Goal: Transaction & Acquisition: Obtain resource

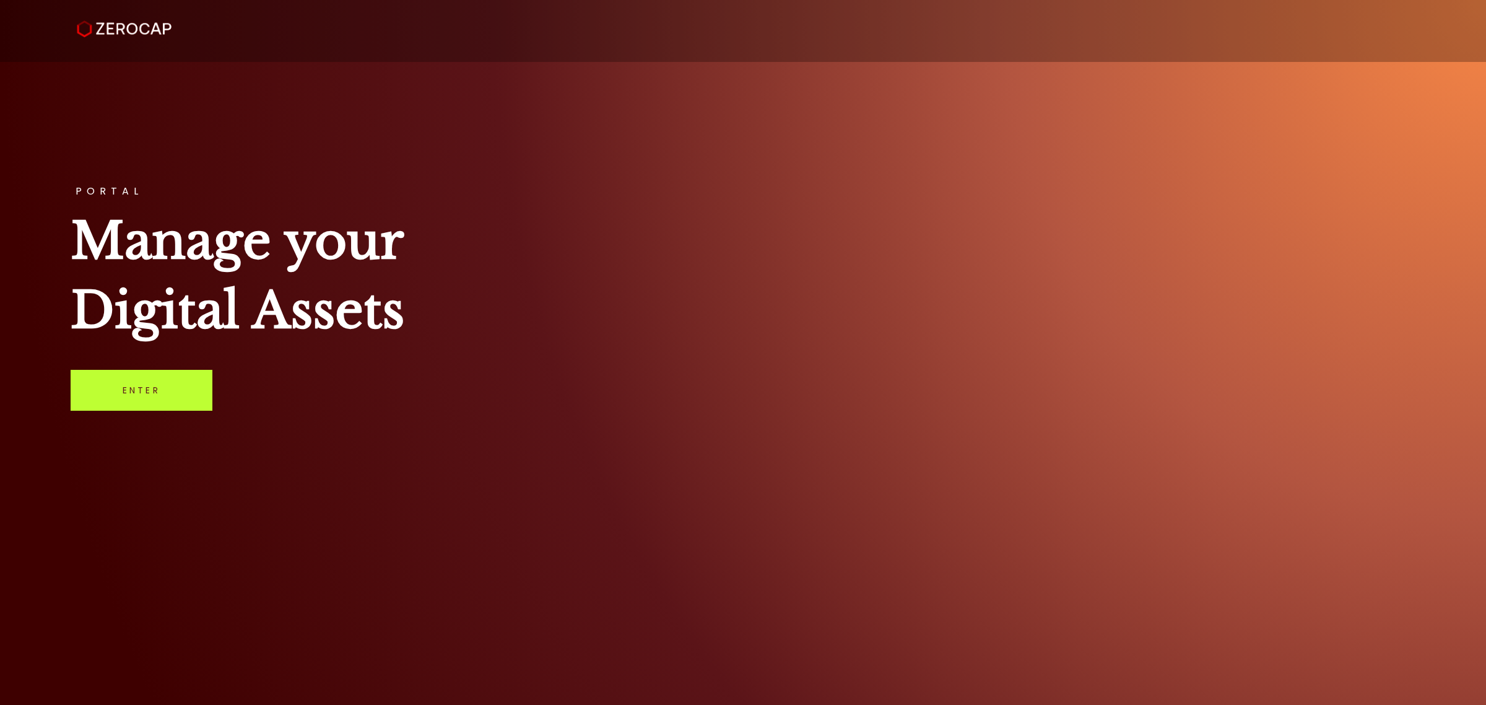
click at [162, 370] on link "Enter" at bounding box center [142, 390] width 142 height 41
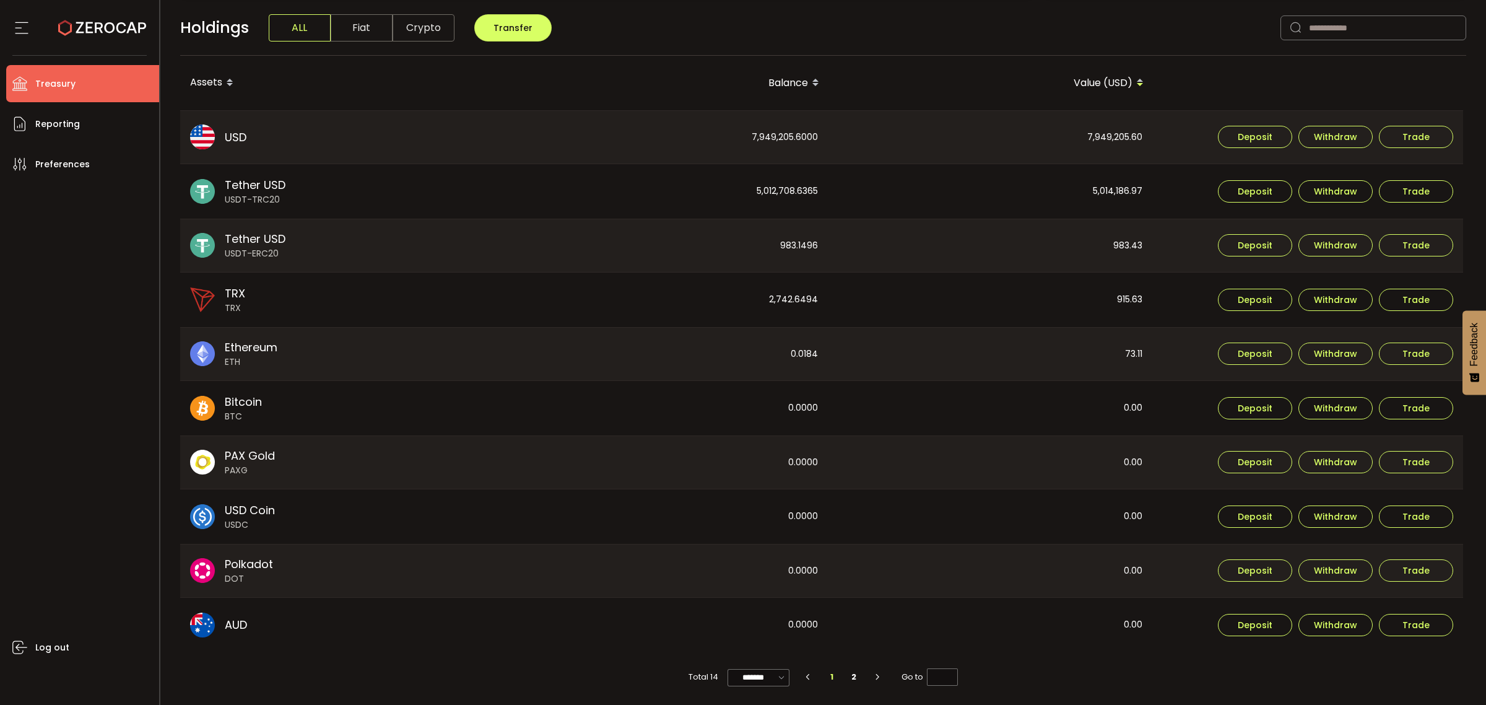
scroll to position [320, 0]
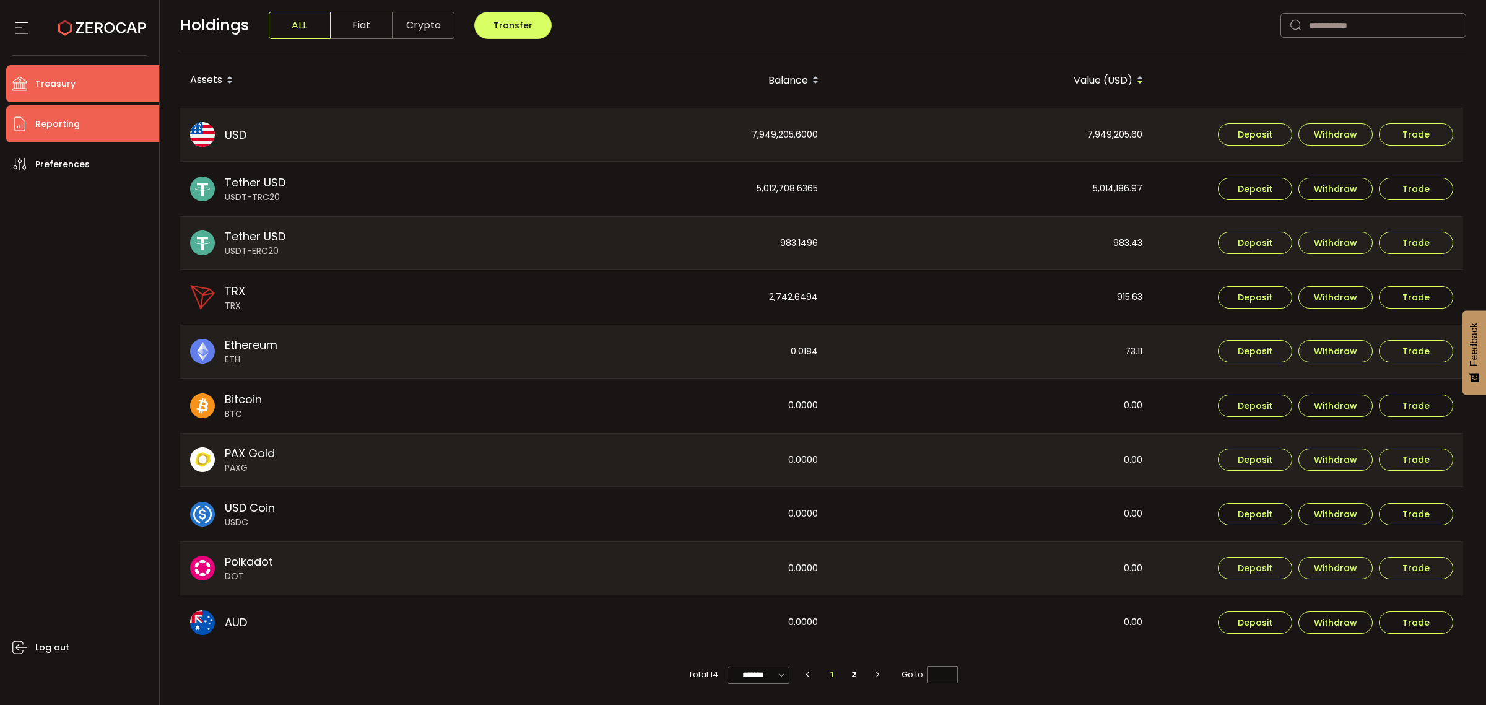
click at [82, 126] on li "Reporting" at bounding box center [82, 123] width 153 height 37
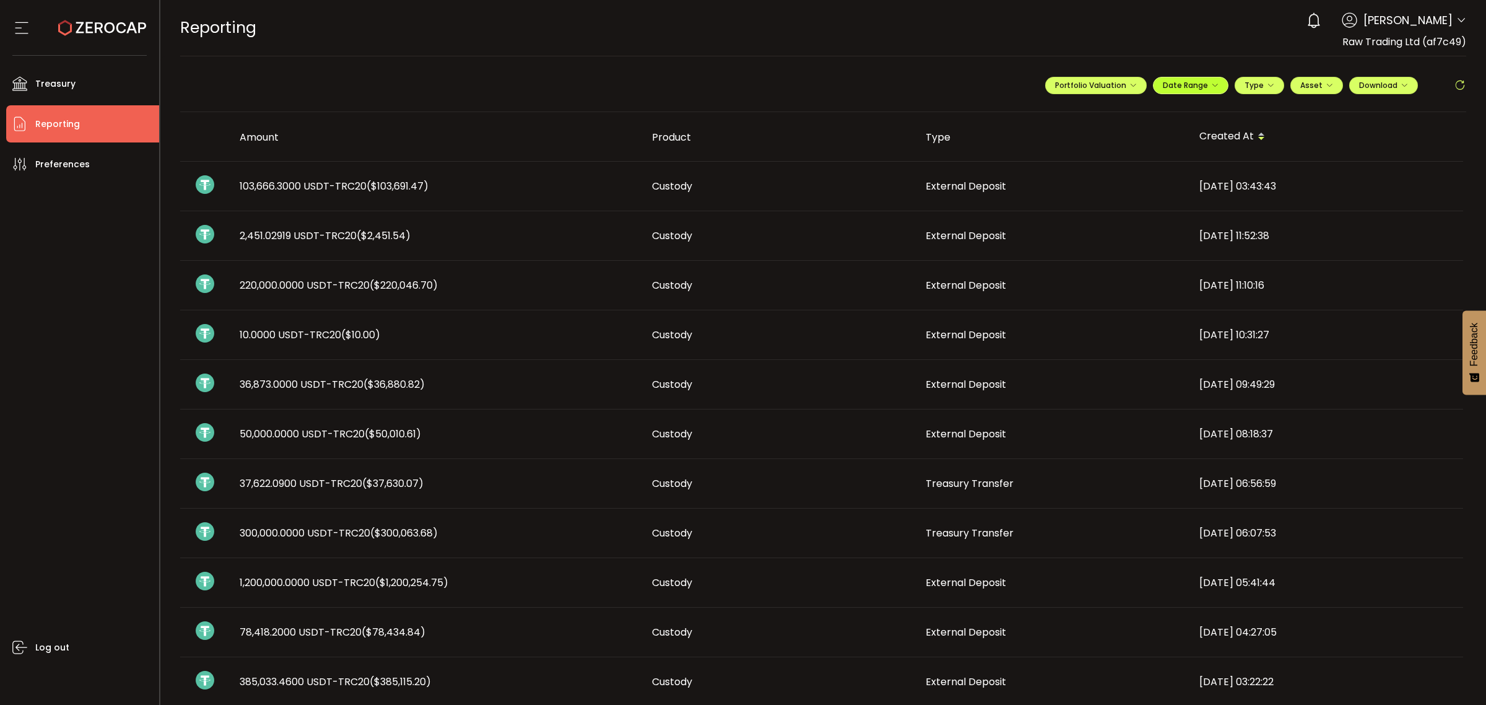
click at [1211, 87] on icon "button" at bounding box center [1214, 85] width 7 height 7
click at [1106, 110] on icon at bounding box center [1109, 111] width 15 height 12
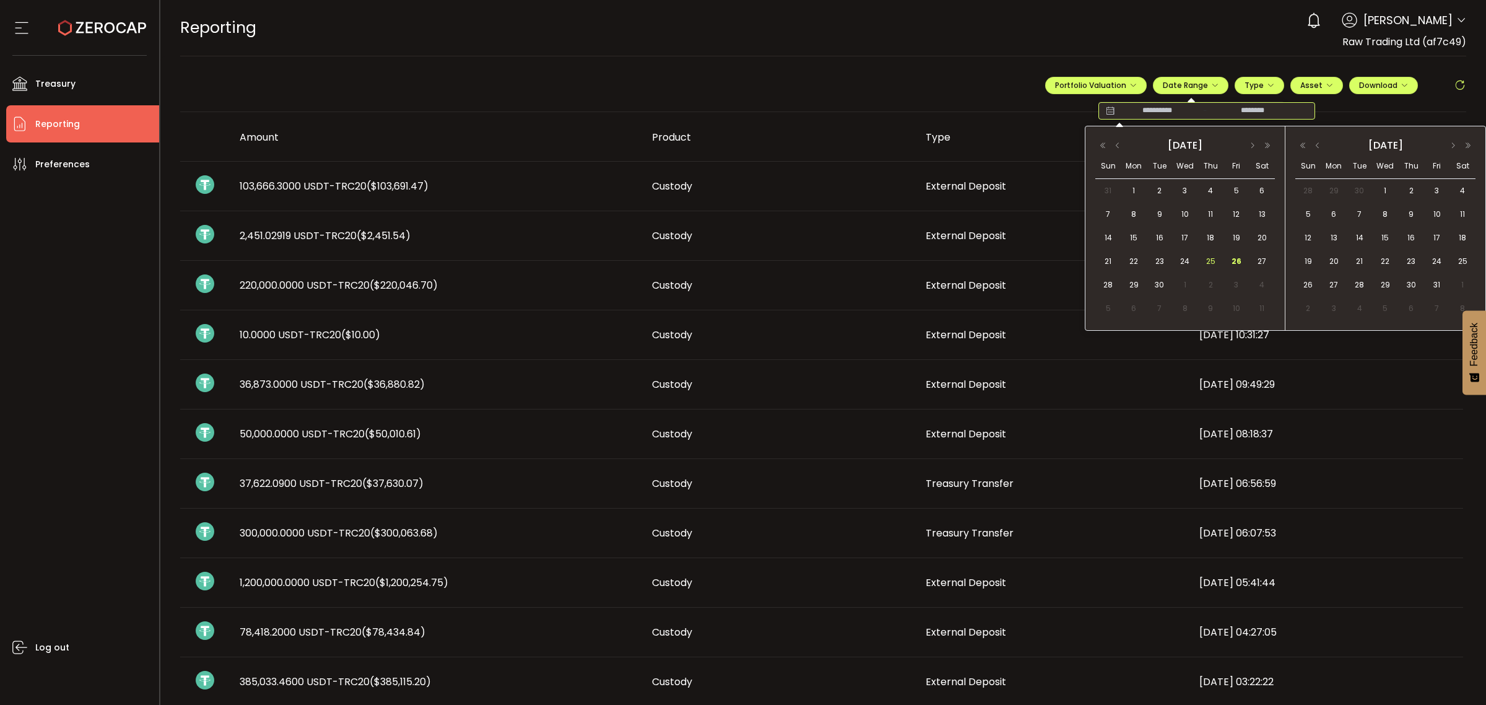
drag, startPoint x: 1105, startPoint y: 260, endPoint x: 1198, endPoint y: 268, distance: 93.2
click at [1113, 262] on span "21" at bounding box center [1108, 261] width 15 height 15
click at [1234, 264] on span "26" at bounding box center [1236, 261] width 15 height 15
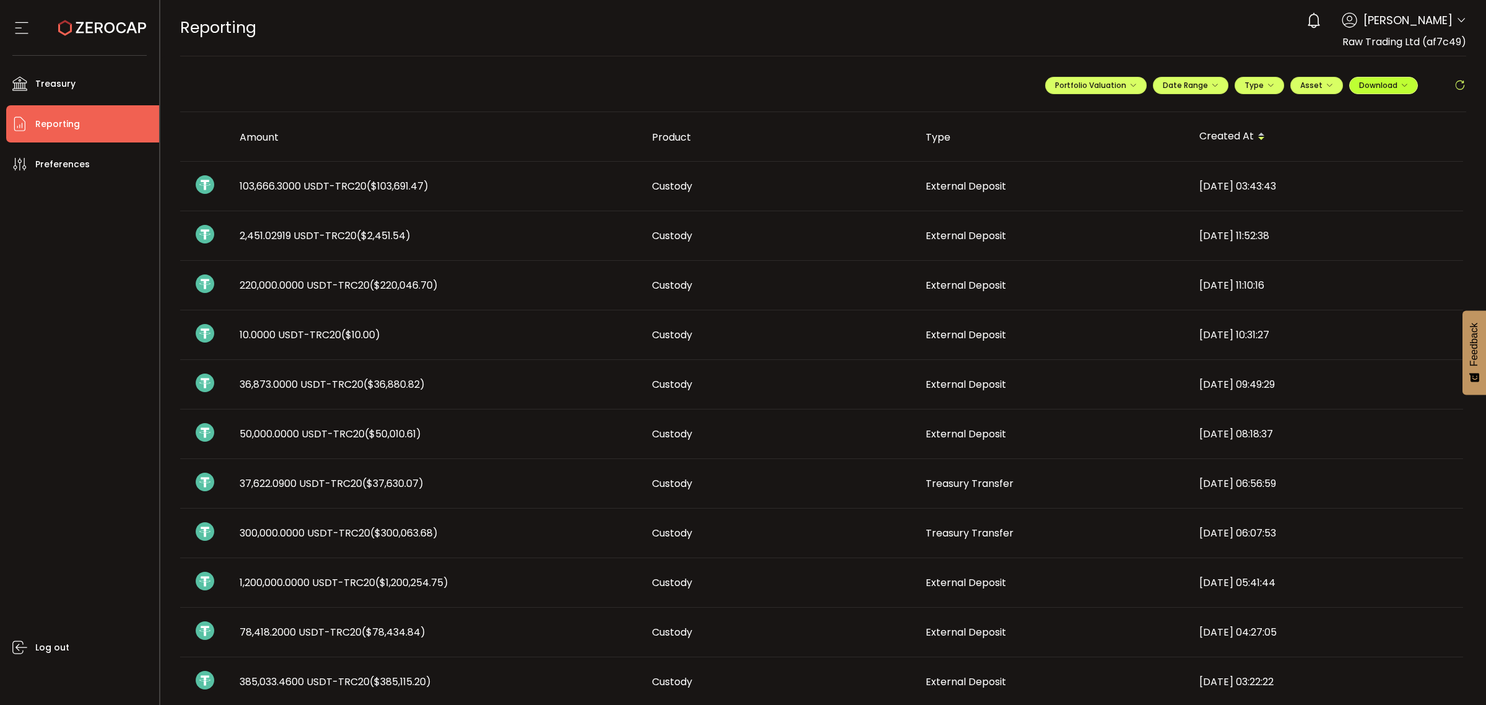
click at [1364, 88] on span "Download" at bounding box center [1383, 85] width 49 height 11
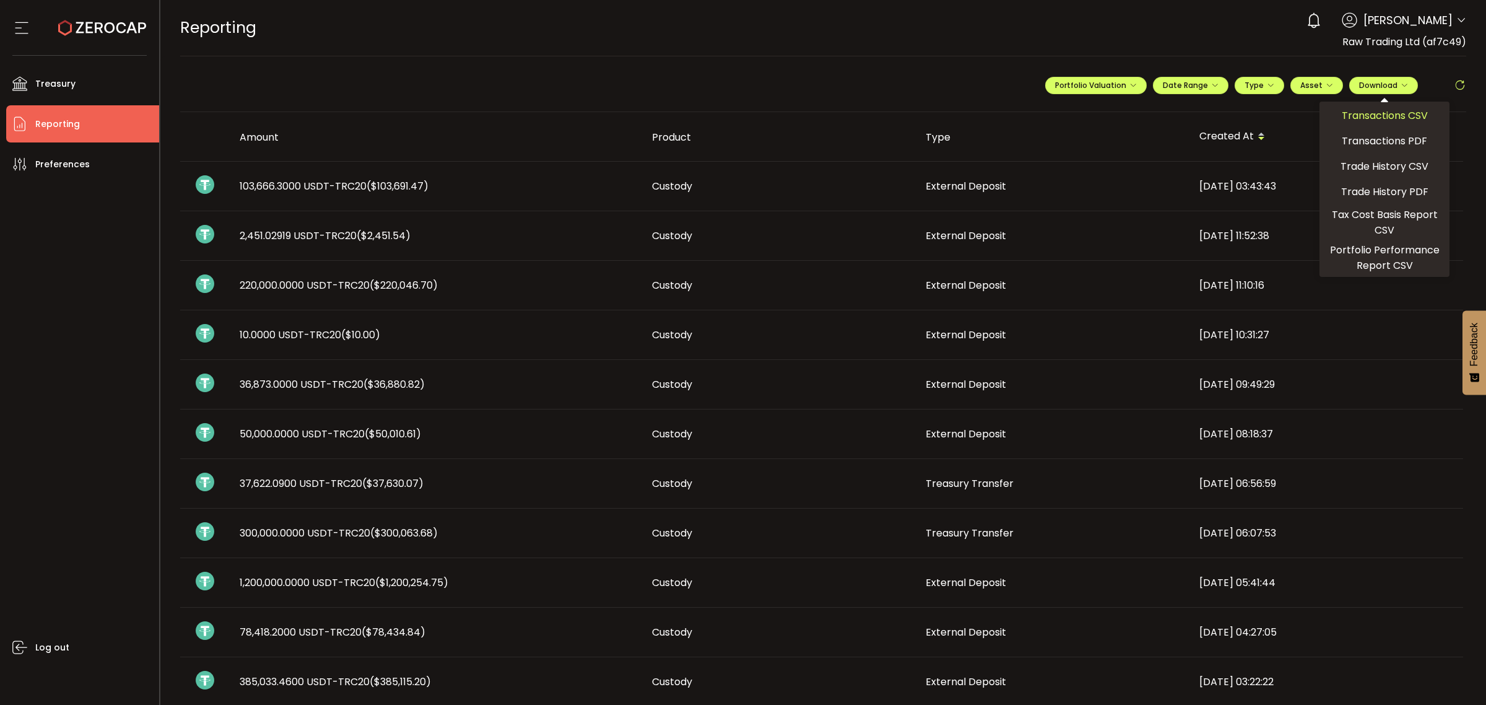
click at [1354, 124] on div "Transactions CSV" at bounding box center [1385, 116] width 124 height 22
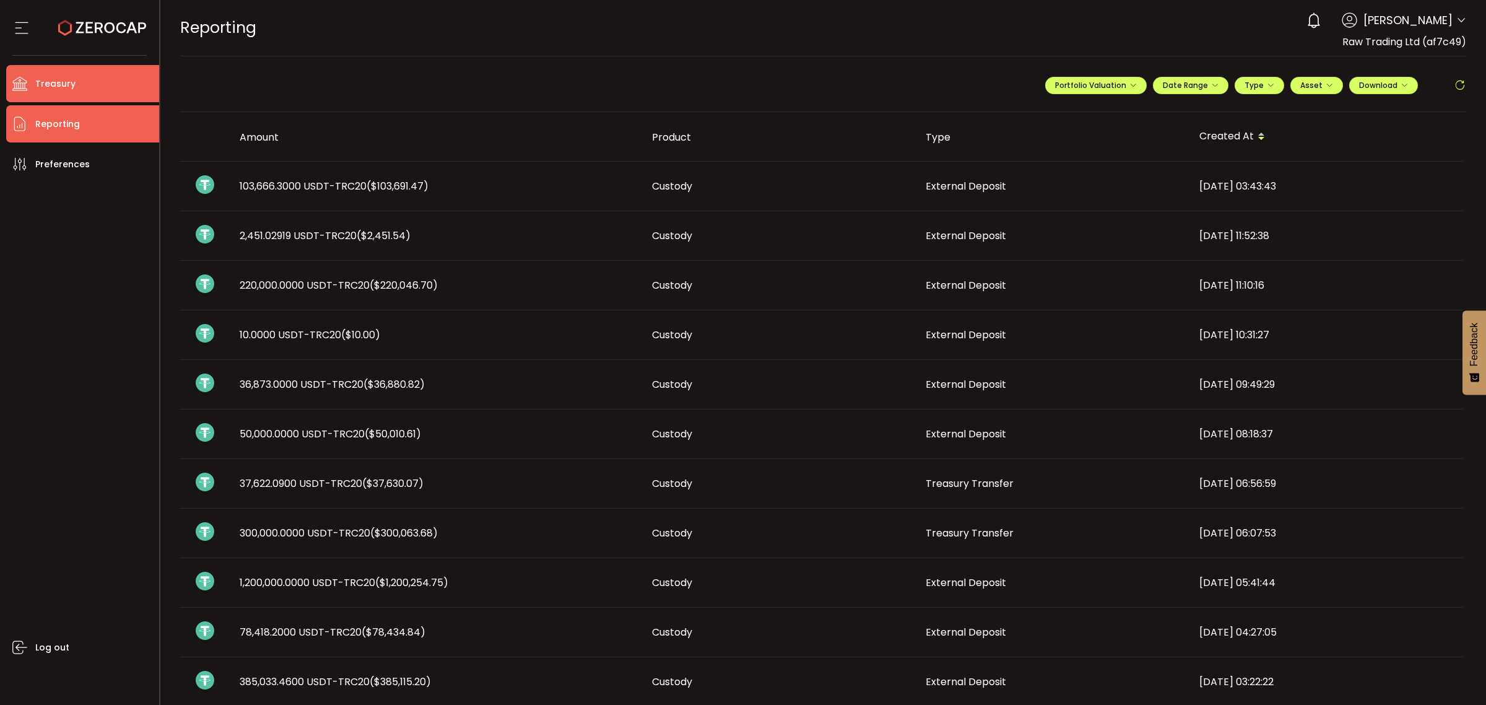
click at [92, 94] on li "Treasury" at bounding box center [82, 83] width 153 height 37
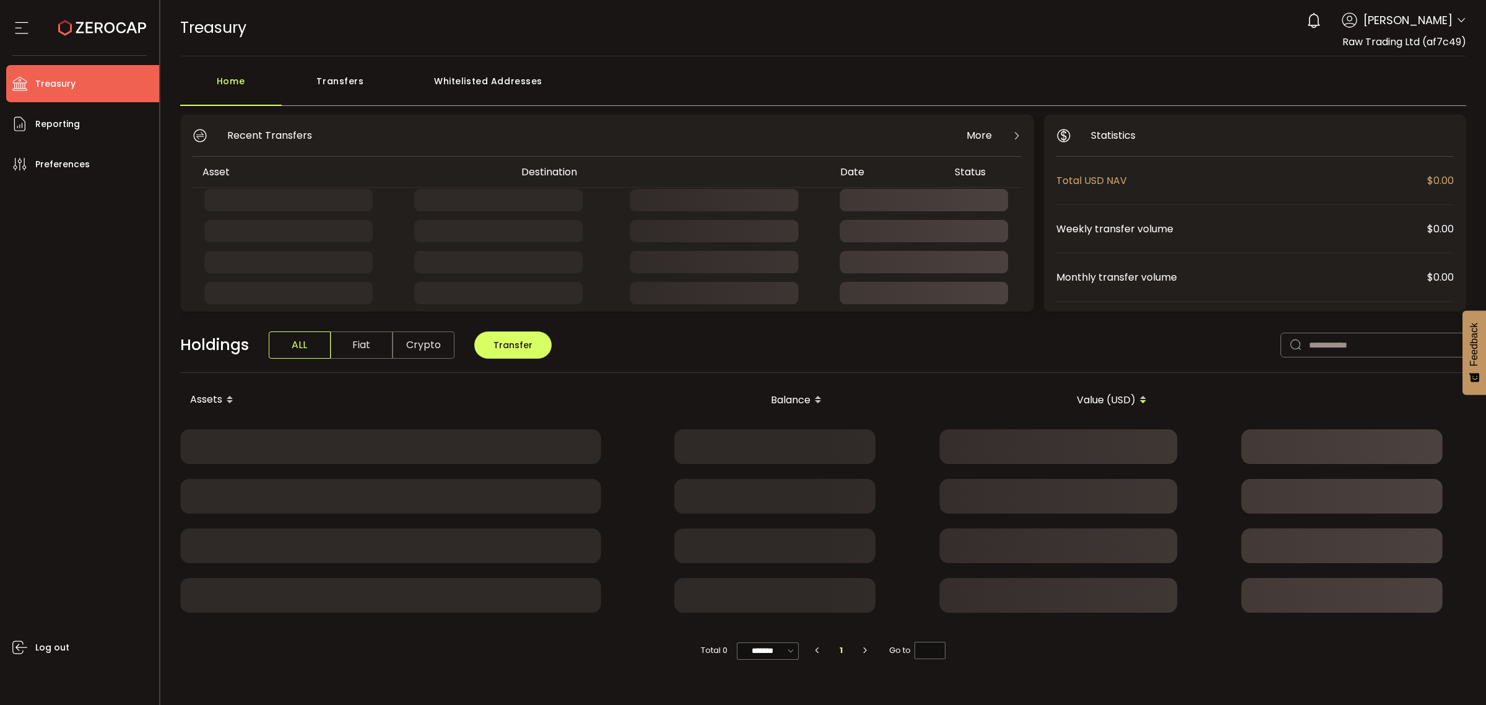
click at [326, 79] on div "Transfers" at bounding box center [341, 87] width 118 height 37
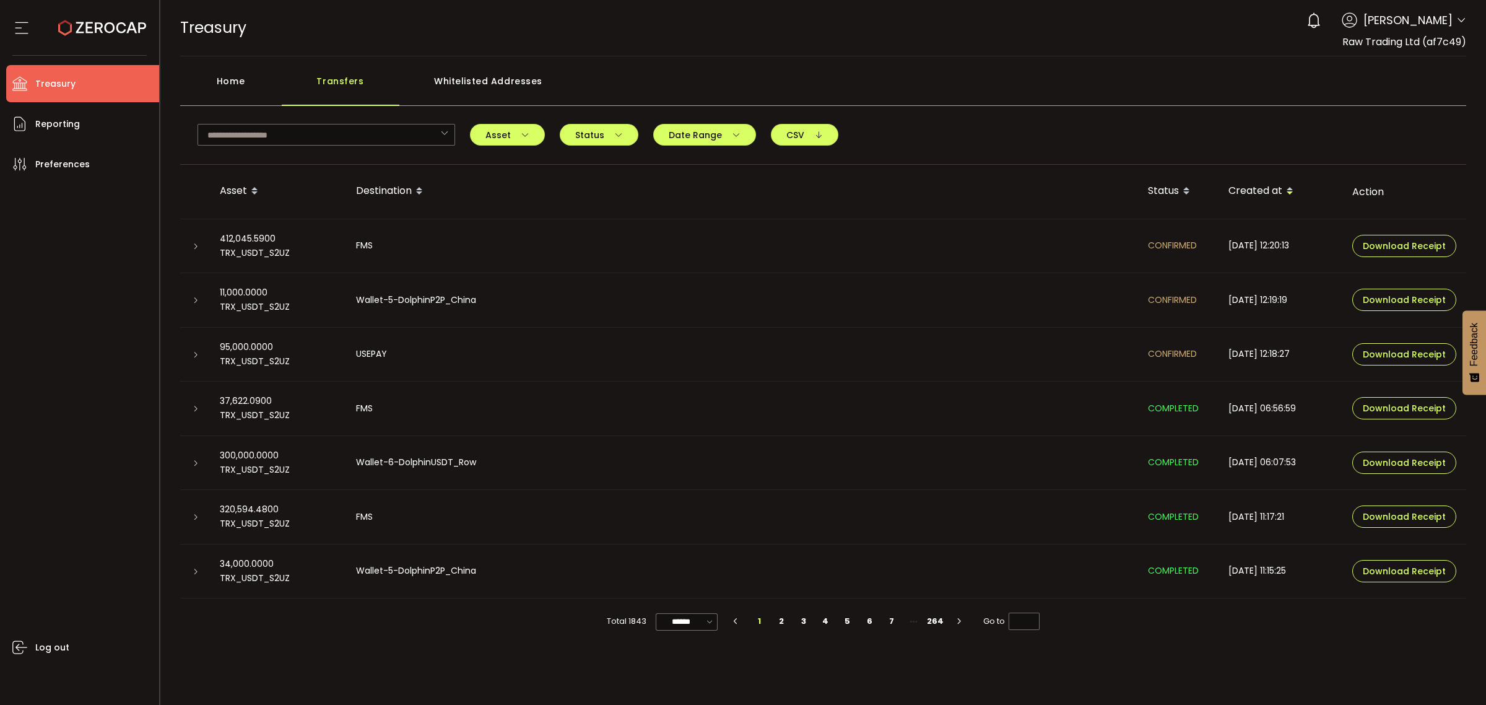
click at [1453, 27] on div "0 [PERSON_NAME] Account Raw Trading Ltd (af7c49) Raw Trading Ltd (Payments) (dc…" at bounding box center [1383, 20] width 166 height 27
click at [1455, 17] on div "0 [PERSON_NAME] Account Raw Trading Ltd (af7c49) Raw Trading Ltd (Payments) (dc…" at bounding box center [1383, 20] width 166 height 27
click at [1462, 14] on div "0 [PERSON_NAME] Account Raw Trading Ltd (af7c49) Raw Trading Ltd (Payments) (dc…" at bounding box center [1383, 20] width 166 height 27
click at [1460, 23] on icon at bounding box center [1462, 20] width 10 height 10
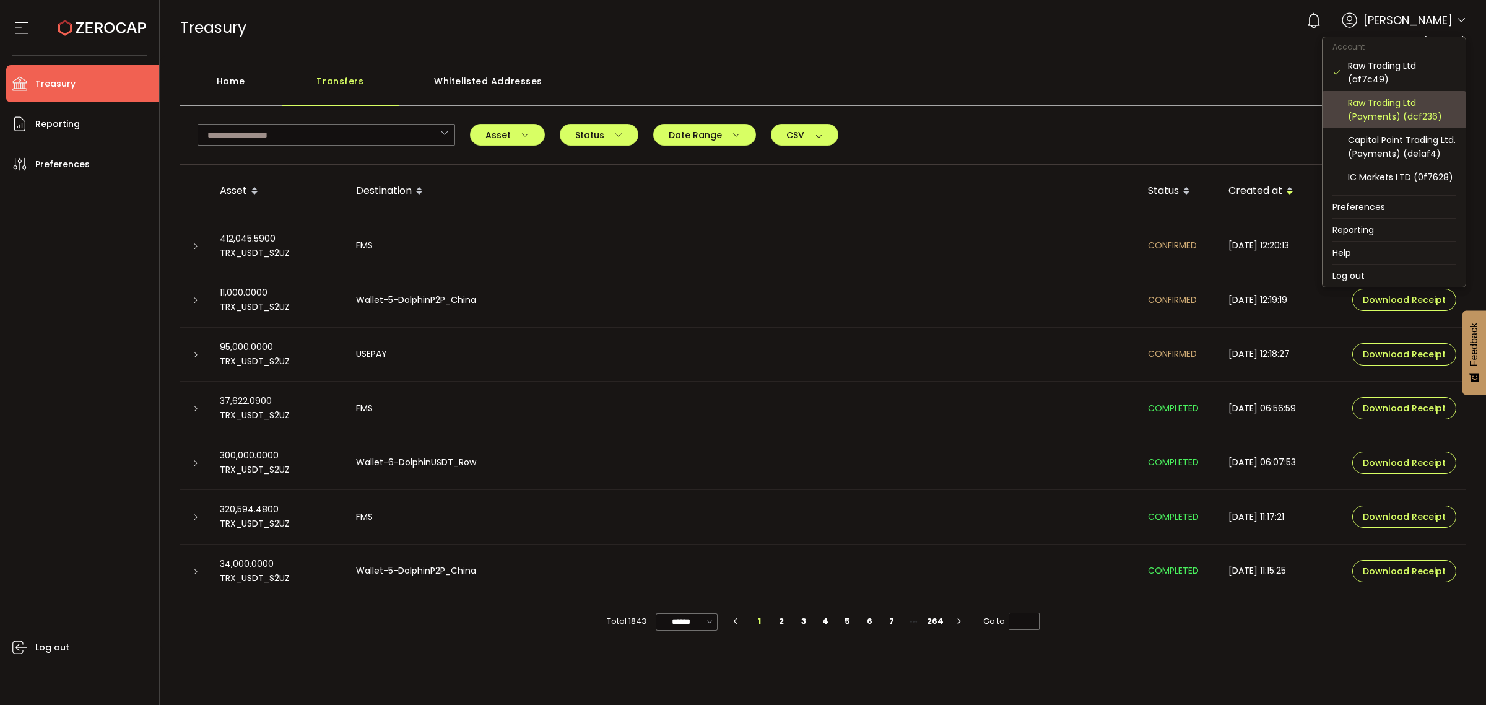
click at [1417, 106] on div "Raw Trading Ltd (Payments) (dcf236)" at bounding box center [1402, 109] width 108 height 27
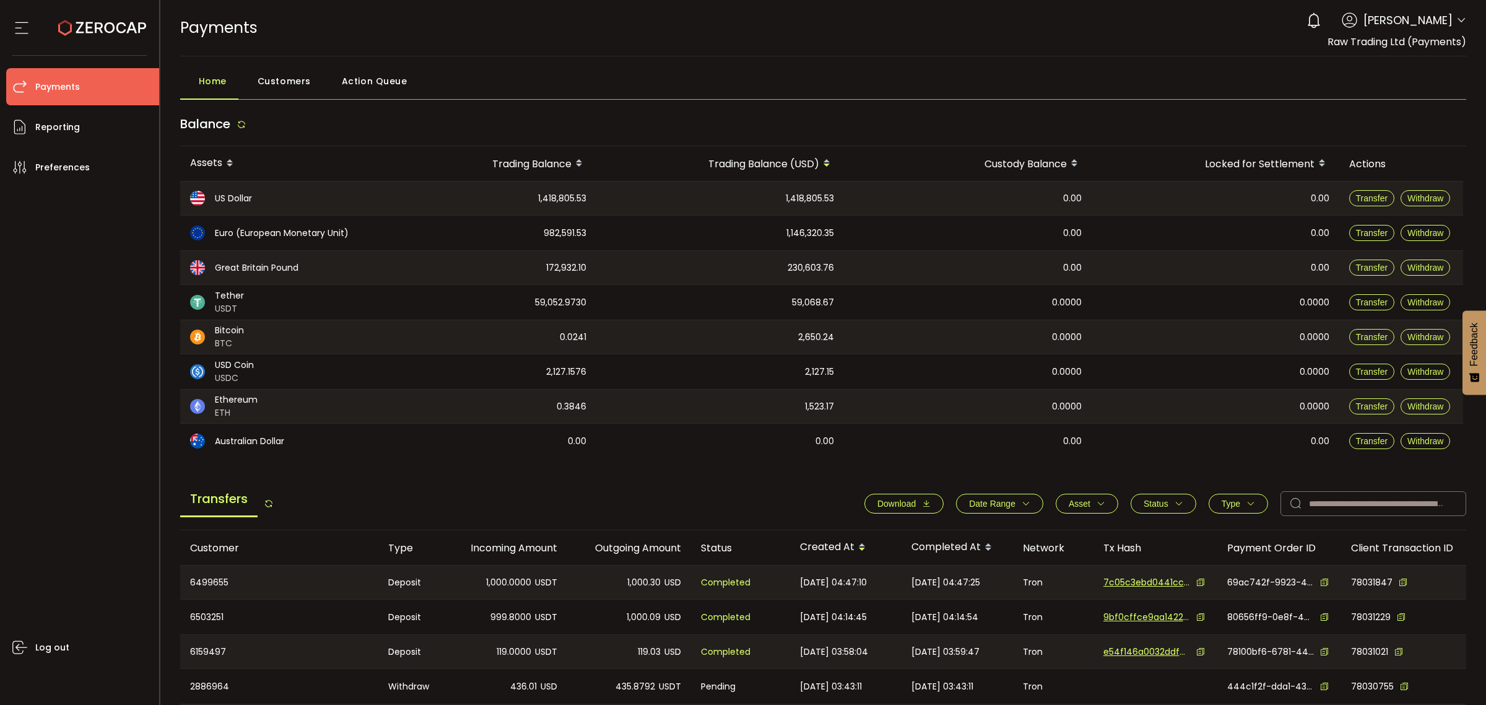
click at [1022, 505] on icon "button" at bounding box center [1026, 503] width 9 height 9
click at [942, 536] on icon at bounding box center [949, 534] width 14 height 20
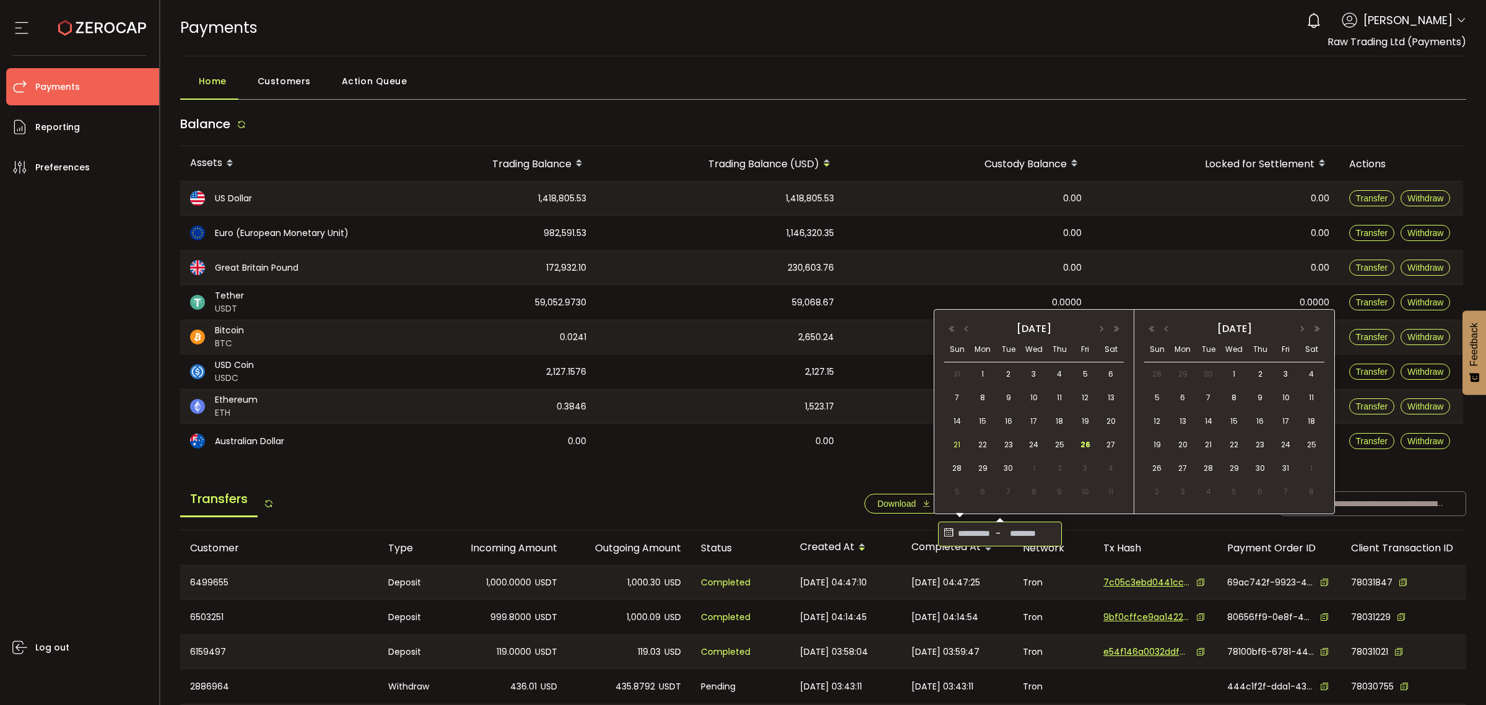
click at [965, 443] on div "21" at bounding box center [956, 444] width 25 height 19
click at [1084, 450] on span "26" at bounding box center [1085, 444] width 15 height 15
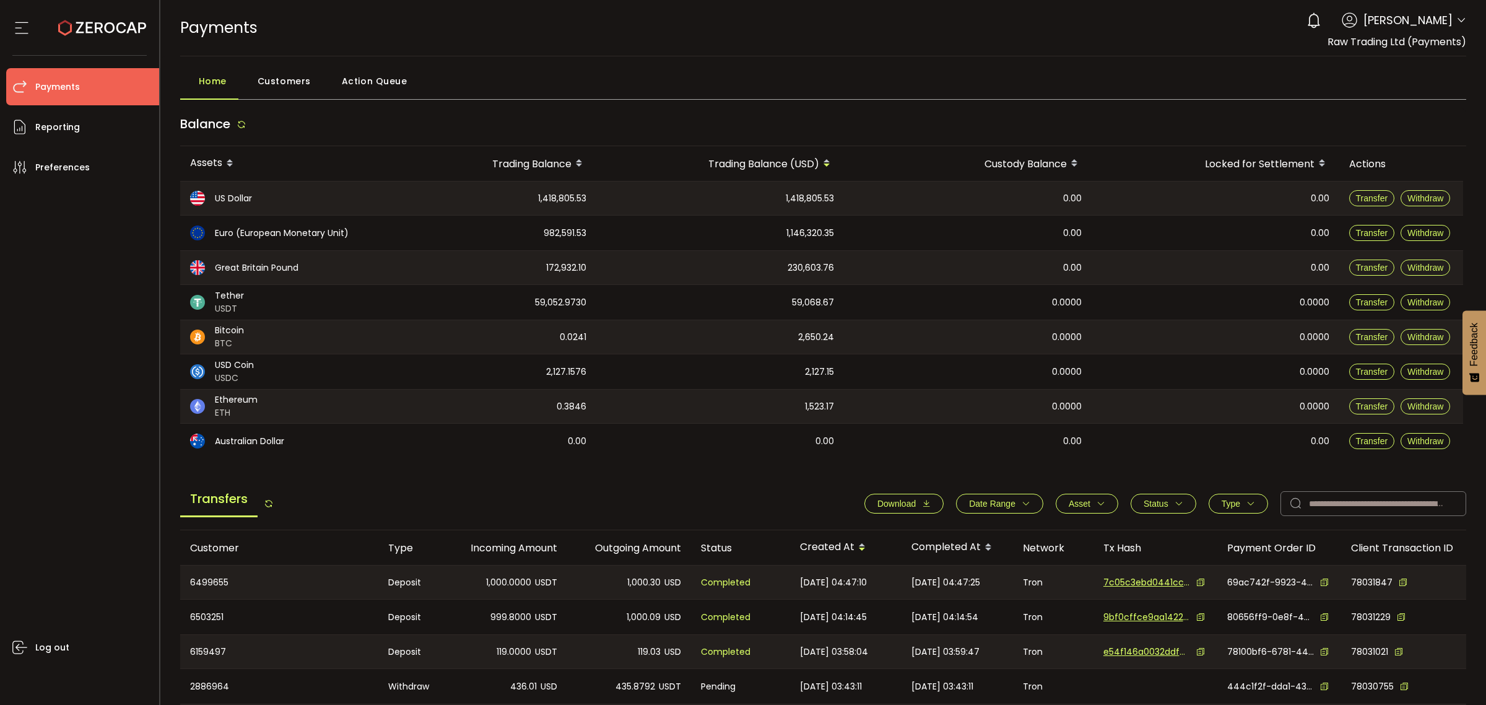
click at [911, 503] on span "Download" at bounding box center [897, 504] width 38 height 10
